Goal: Task Accomplishment & Management: Complete application form

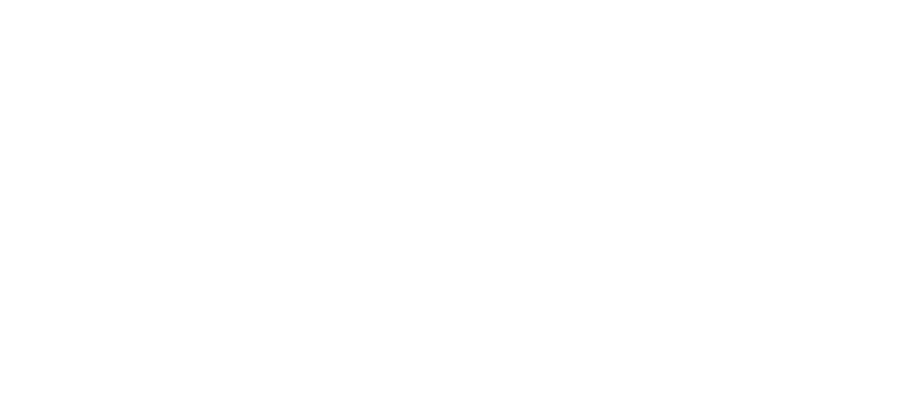
click at [696, 0] on html at bounding box center [450, 0] width 900 height 0
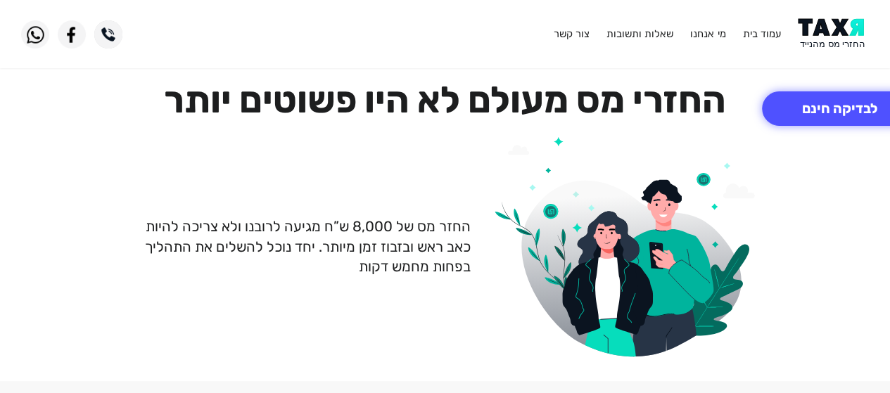
drag, startPoint x: 0, startPoint y: 0, endPoint x: 696, endPoint y: 298, distance: 756.6
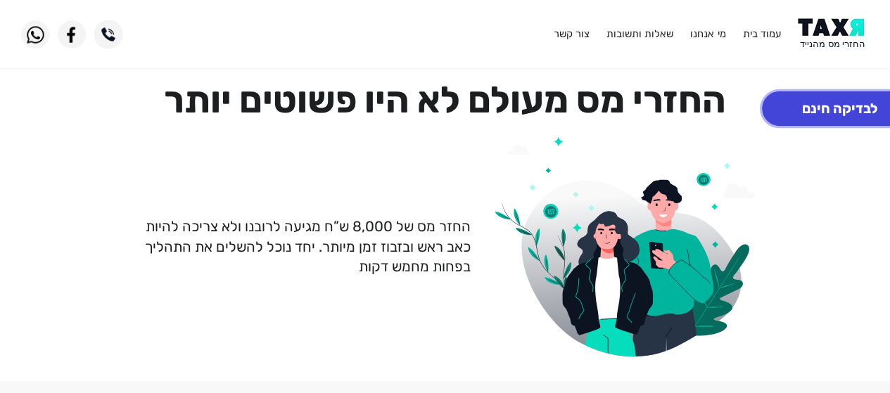
click at [871, 109] on button "לבדיקה חינם" at bounding box center [839, 108] width 155 height 34
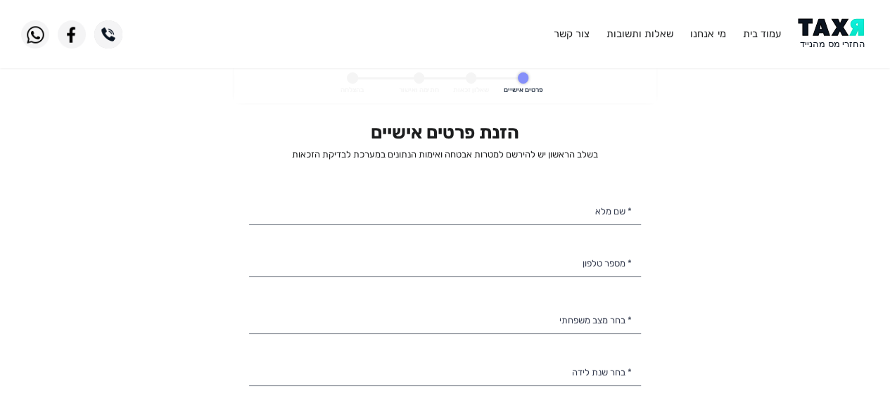
select select
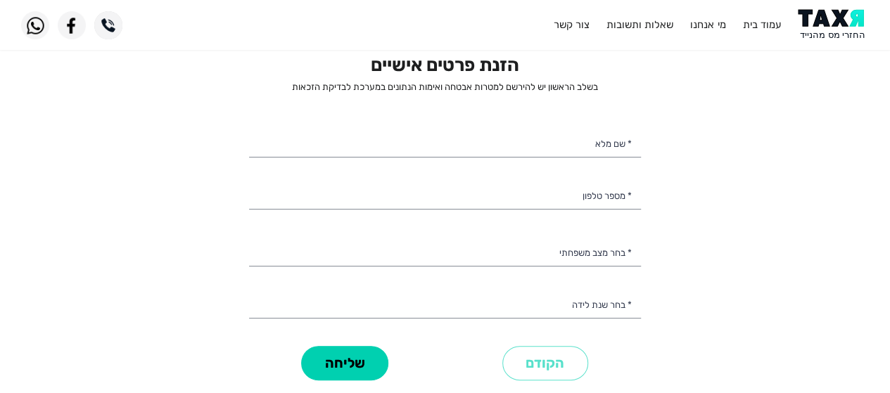
scroll to position [69, 0]
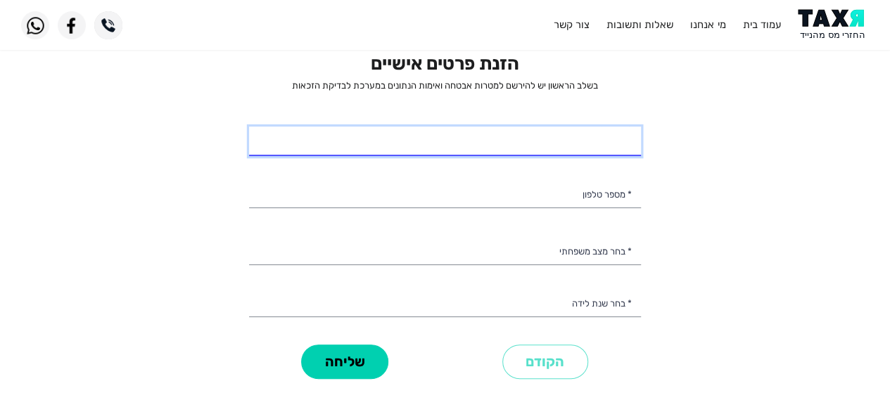
click at [616, 141] on input "* שם מלא" at bounding box center [445, 142] width 392 height 30
type input "[PERSON_NAME]"
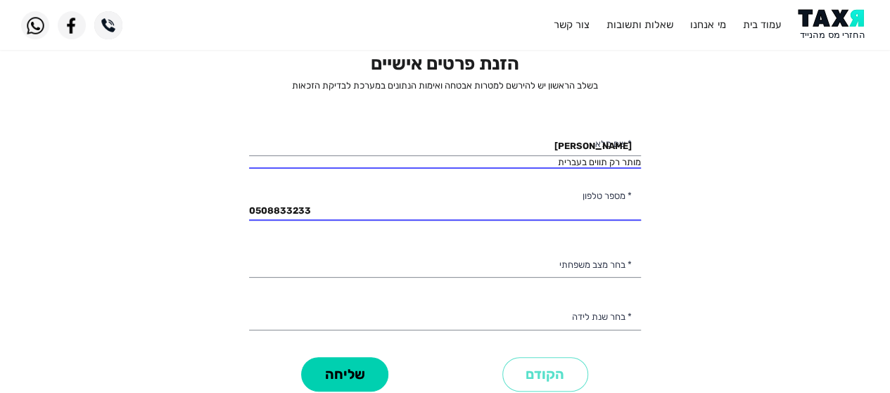
type input "050-8833233"
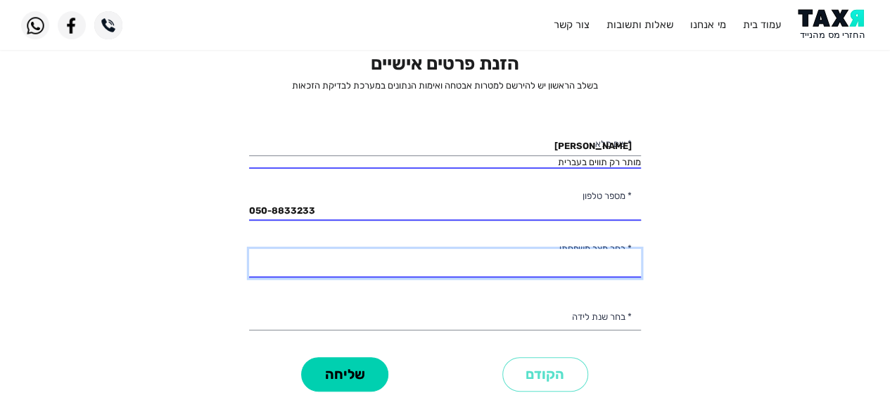
click at [561, 262] on select "רווק/ה נשוי/[PERSON_NAME]/ה אלמן/נה" at bounding box center [445, 264] width 392 height 30
select select "3: Divorced"
click at [249, 249] on select "רווק/ה נשוי/[PERSON_NAME]/ה אלמן/נה" at bounding box center [445, 264] width 392 height 30
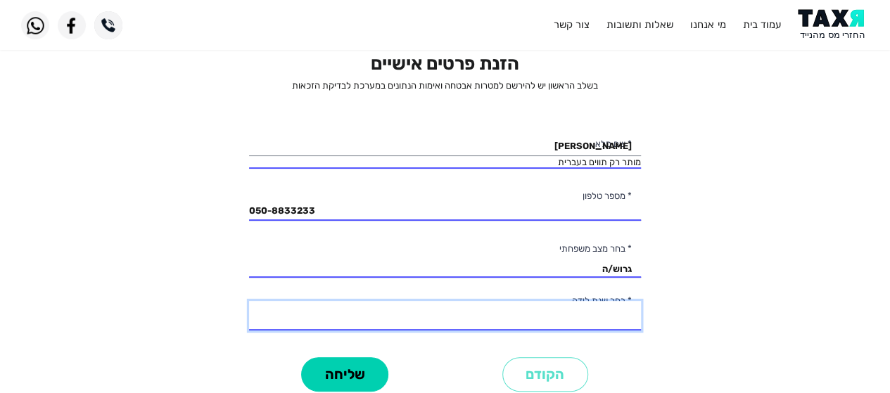
click at [584, 317] on select "2003 2002 2001 2000 1999 1998 1997 1996 1995 1994 1993 1992 1991 1990 1989 1988…" at bounding box center [445, 316] width 392 height 30
select select "31: 1973"
click at [249, 301] on select "2003 2002 2001 2000 1999 1998 1997 1996 1995 1994 1993 1992 1991 1990 1989 1988…" at bounding box center [445, 316] width 392 height 30
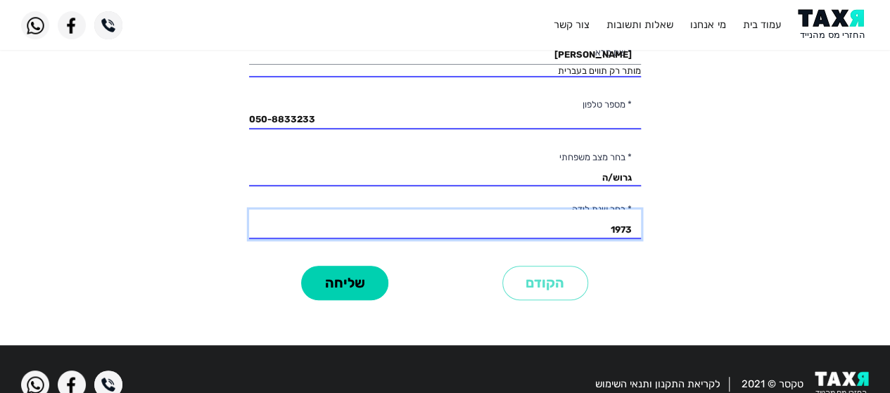
scroll to position [161, 0]
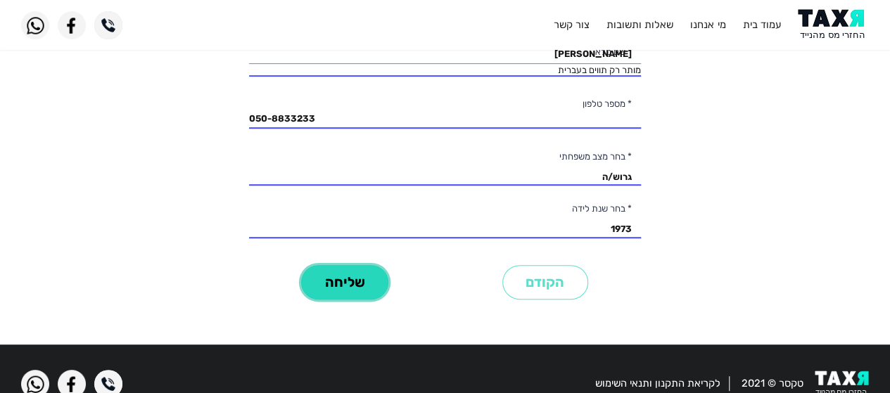
click at [368, 286] on button "שליחה" at bounding box center [344, 282] width 87 height 34
click at [345, 283] on button "שליחה" at bounding box center [344, 282] width 87 height 34
drag, startPoint x: 563, startPoint y: 56, endPoint x: 693, endPoint y: 71, distance: 131.0
click at [693, 71] on personal-details "פרטים אישיים שאלון זכאות חתימה ואישור בהצלחה הזנת פרטים אישיים בשלב הראשון יש ל…" at bounding box center [445, 119] width 890 height 433
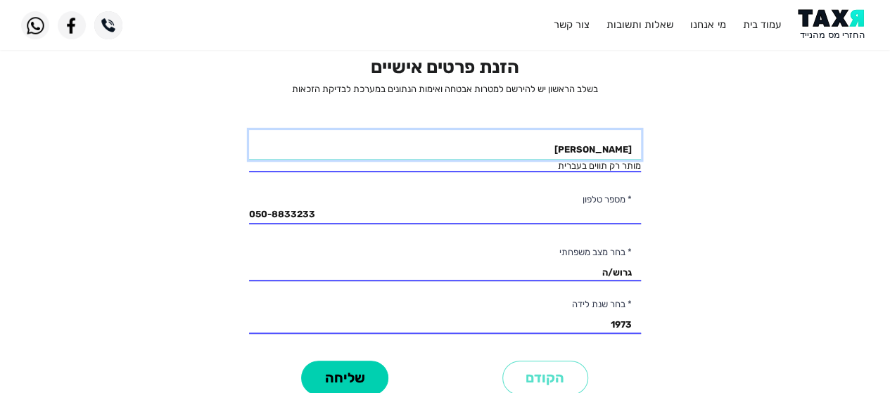
scroll to position [48, 0]
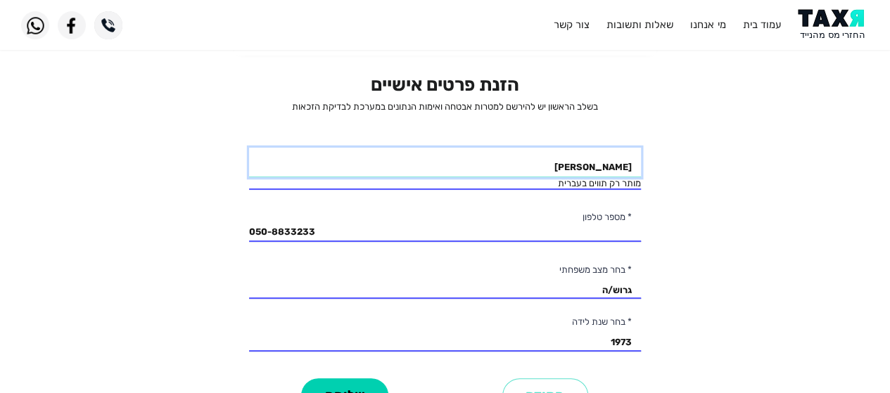
click at [561, 165] on input "[PERSON_NAME]" at bounding box center [445, 163] width 392 height 30
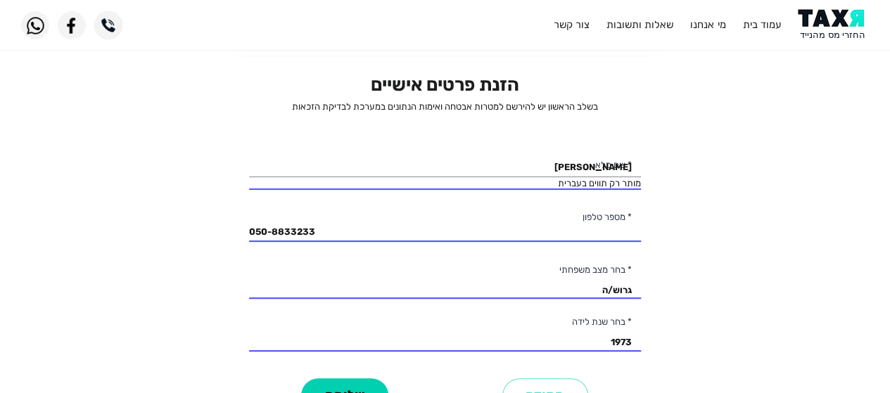
click at [706, 196] on personal-details "פרטים אישיים שאלון זכאות חתימה ואישור בהצלחה הזנת פרטים אישיים בשלב הראשון יש ל…" at bounding box center [445, 232] width 890 height 433
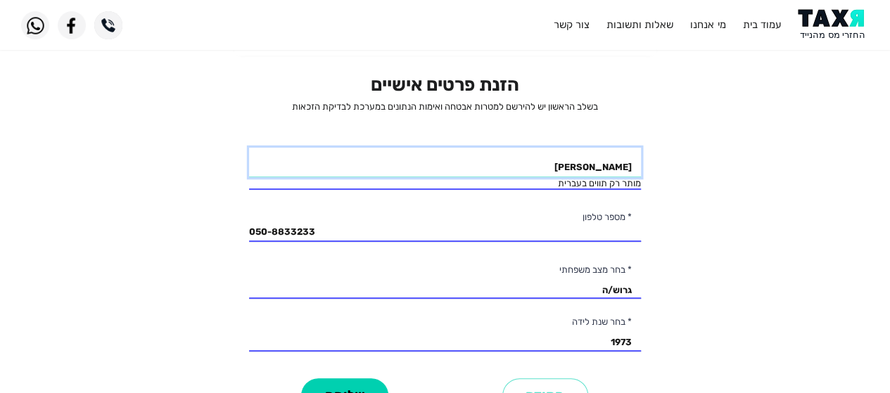
drag, startPoint x: 634, startPoint y: 167, endPoint x: 528, endPoint y: 168, distance: 106.2
click at [528, 168] on input "[PERSON_NAME]" at bounding box center [445, 163] width 392 height 30
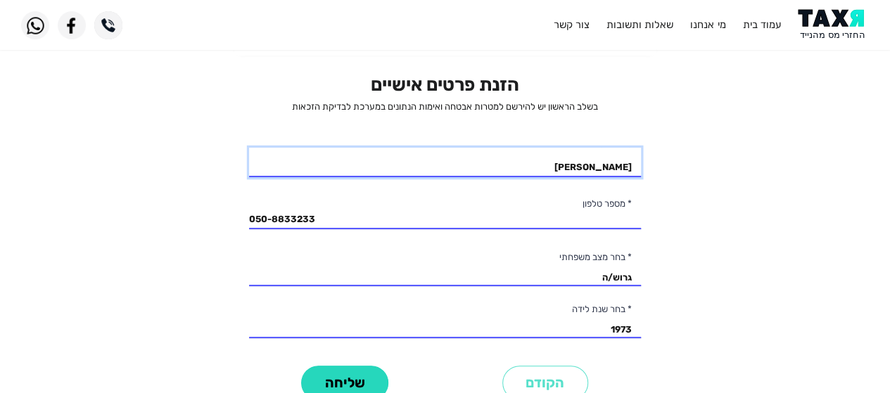
type input "[PERSON_NAME]"
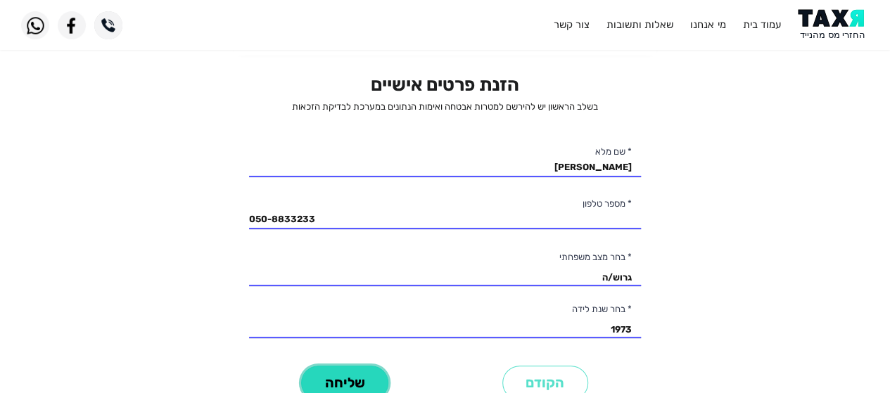
click at [342, 379] on button "שליחה" at bounding box center [344, 383] width 87 height 34
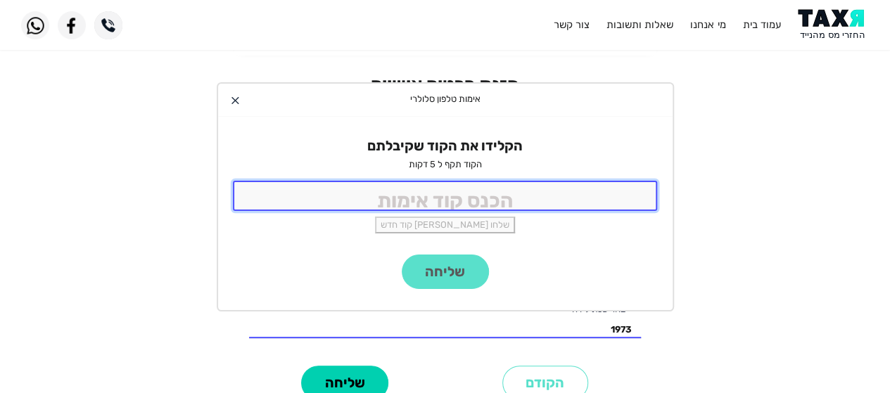
click at [549, 191] on input "tel" at bounding box center [445, 196] width 425 height 30
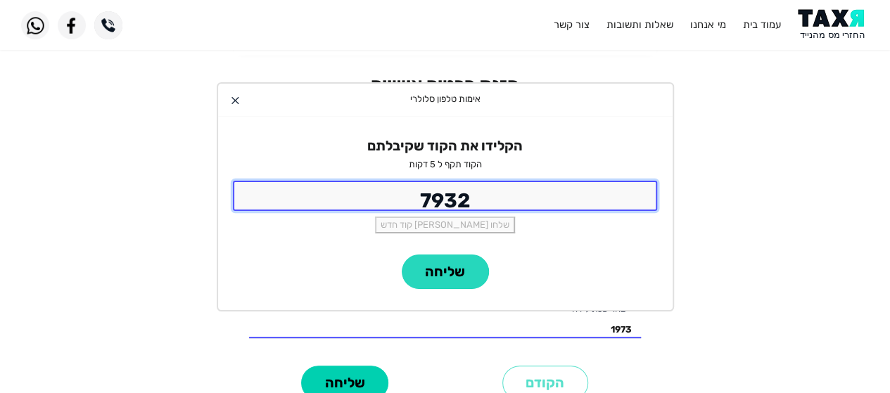
type input "7932"
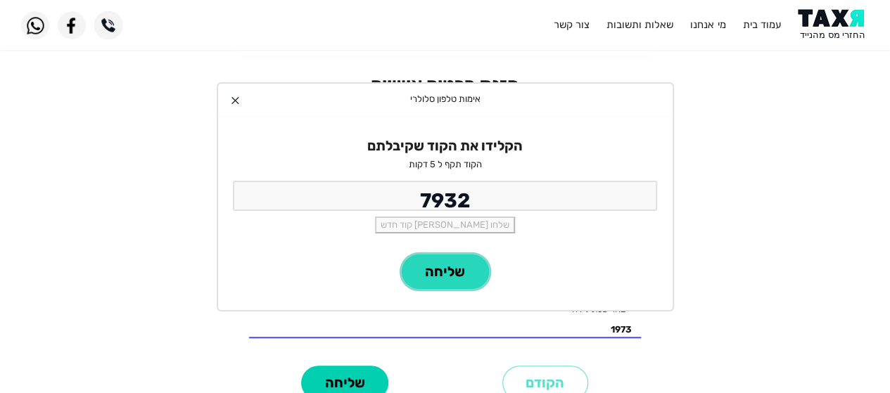
click at [441, 275] on button "שליחה" at bounding box center [445, 272] width 87 height 34
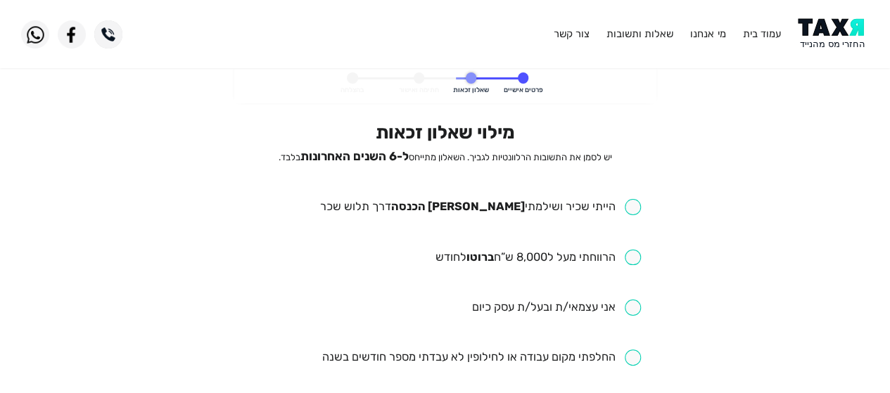
click at [622, 208] on input "checkbox" at bounding box center [479, 207] width 321 height 16
checkbox input "true"
click at [634, 261] on input "checkbox" at bounding box center [538, 258] width 206 height 16
checkbox input "true"
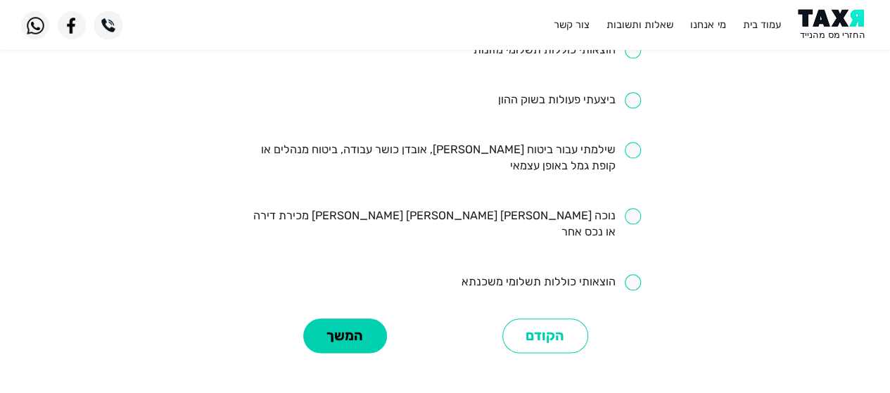
scroll to position [678, 0]
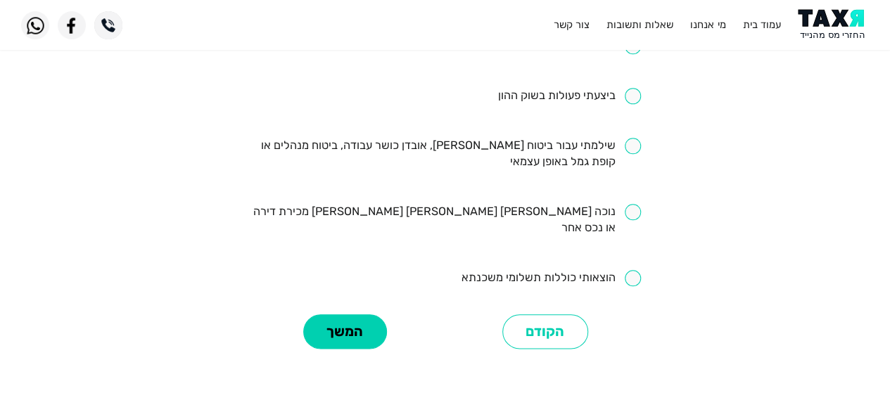
click at [634, 147] on input "checkbox" at bounding box center [445, 154] width 392 height 32
checkbox input "true"
click at [347, 321] on button "המשך" at bounding box center [345, 331] width 84 height 34
